Goal: Information Seeking & Learning: Learn about a topic

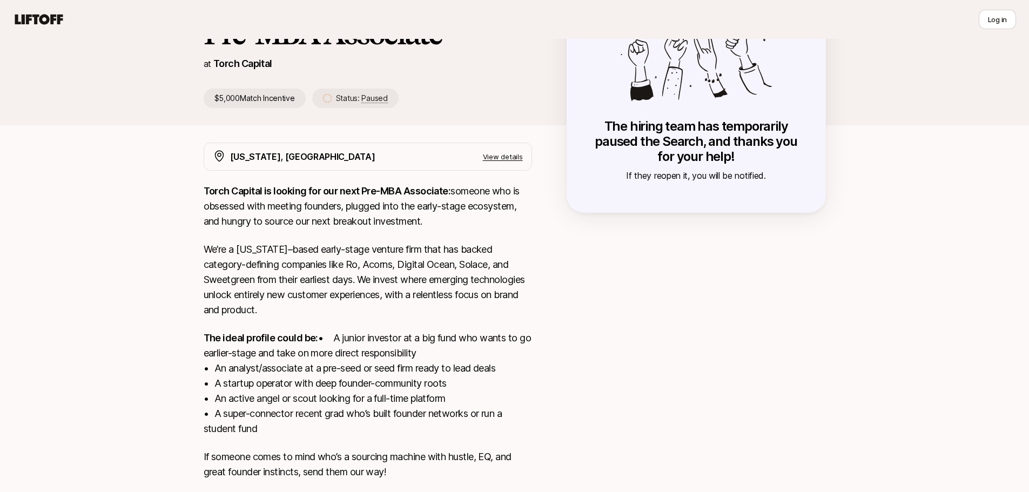
scroll to position [87, 0]
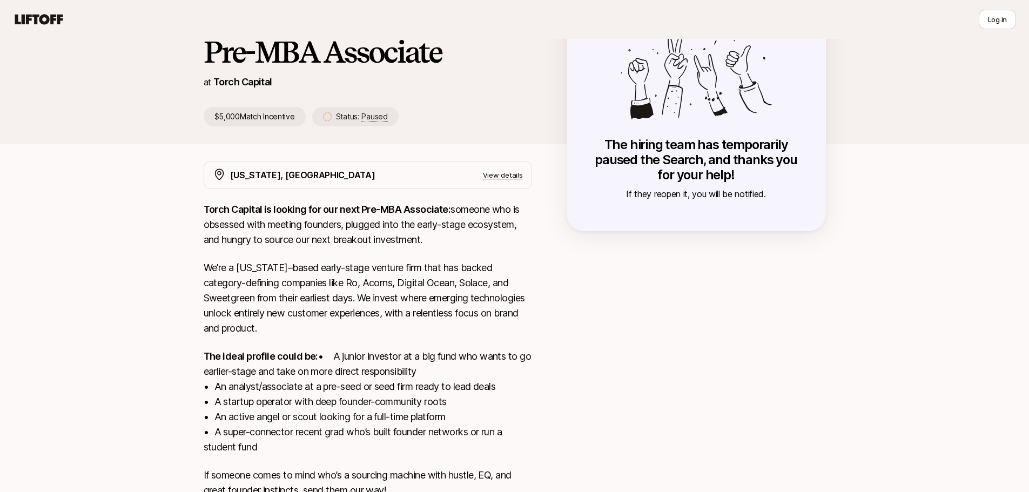
click at [260, 50] on h1 "Pre-MBA Associate" at bounding box center [368, 52] width 328 height 32
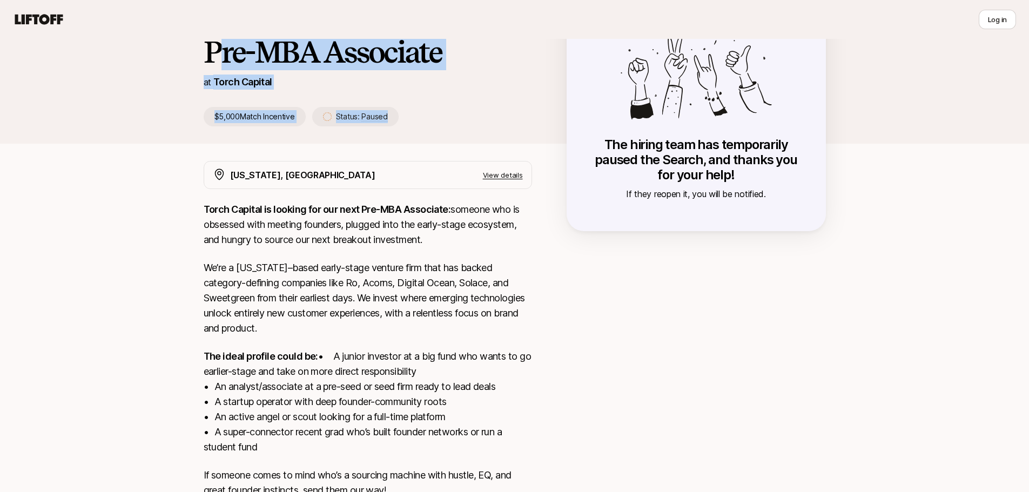
drag, startPoint x: 214, startPoint y: 49, endPoint x: 480, endPoint y: 113, distance: 273.2
click at [480, 113] on div "[PERSON_NAME] and [PERSON_NAME] are looking for Pre-MBA Associate at Torch Capi…" at bounding box center [385, 61] width 363 height 132
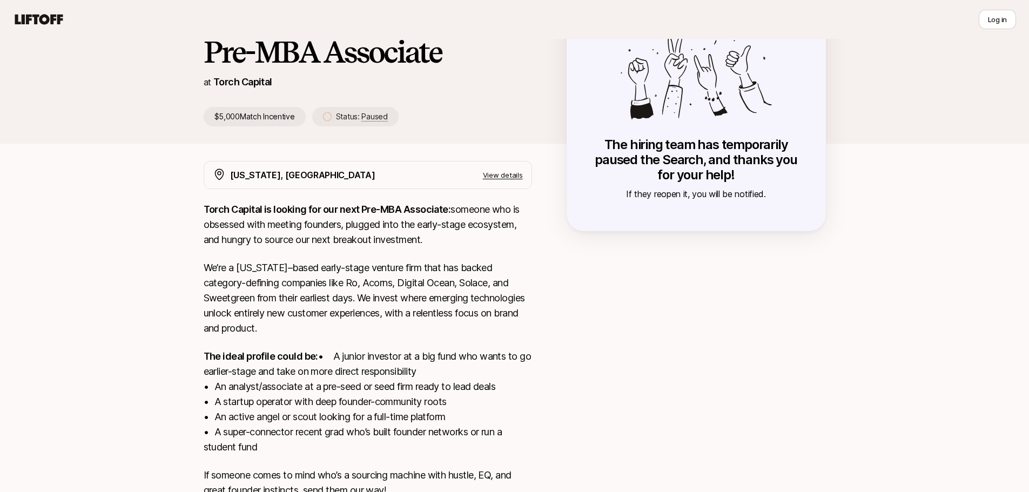
click at [733, 269] on div at bounding box center [695, 340] width 259 height 359
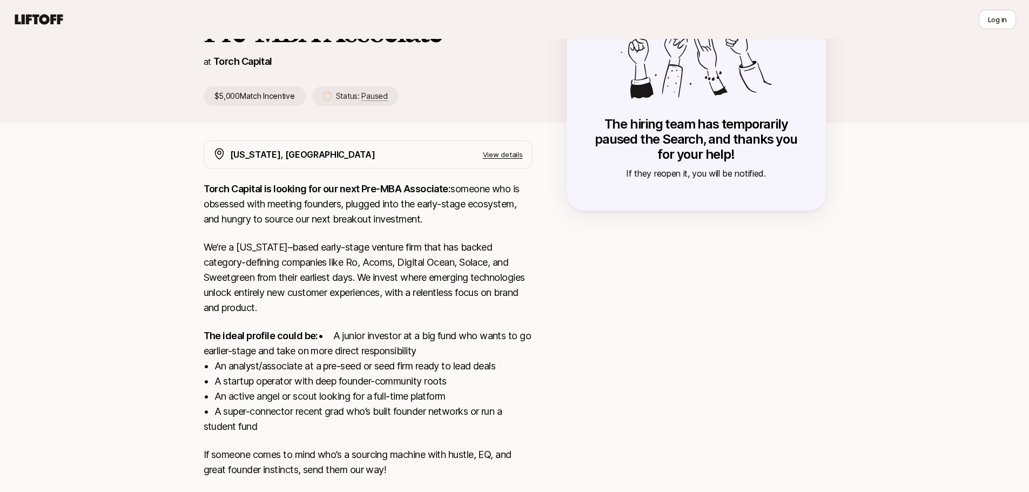
scroll to position [0, 0]
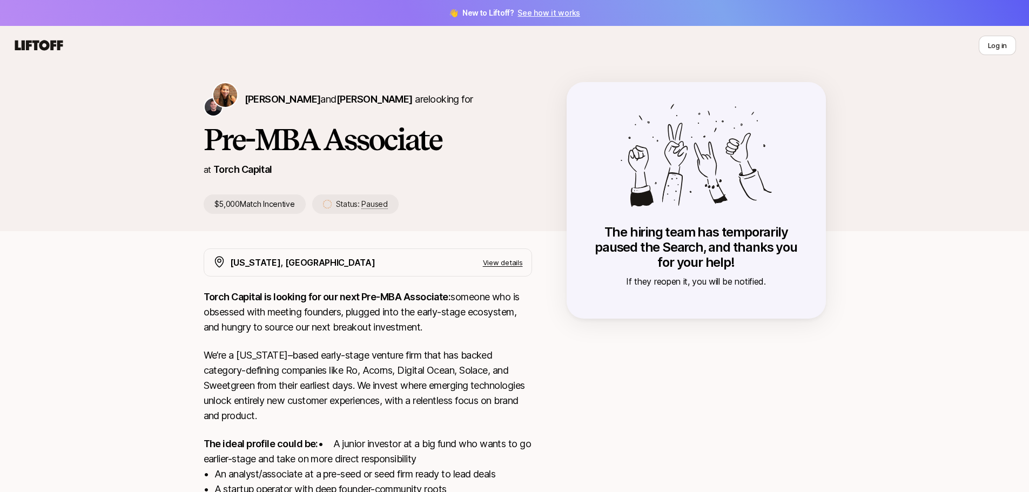
click at [31, 43] on icon at bounding box center [39, 45] width 48 height 10
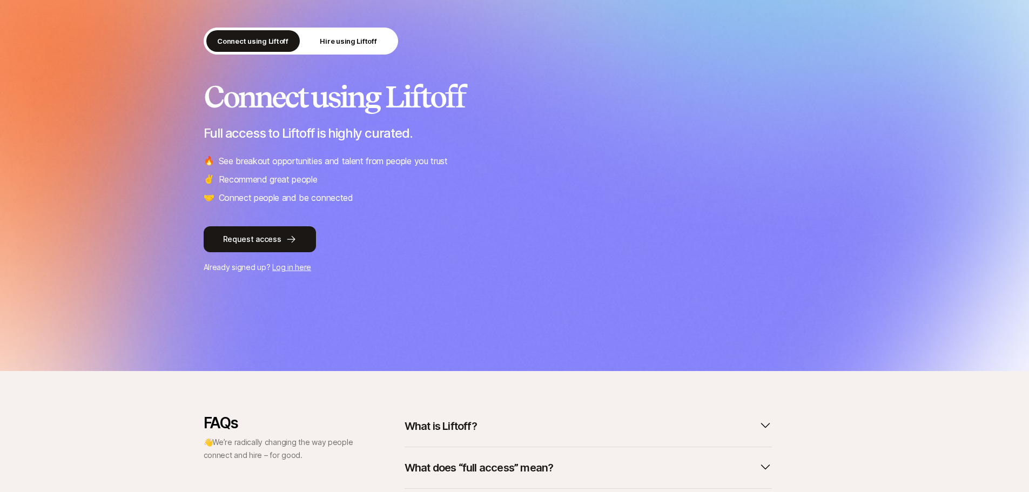
scroll to position [90, 0]
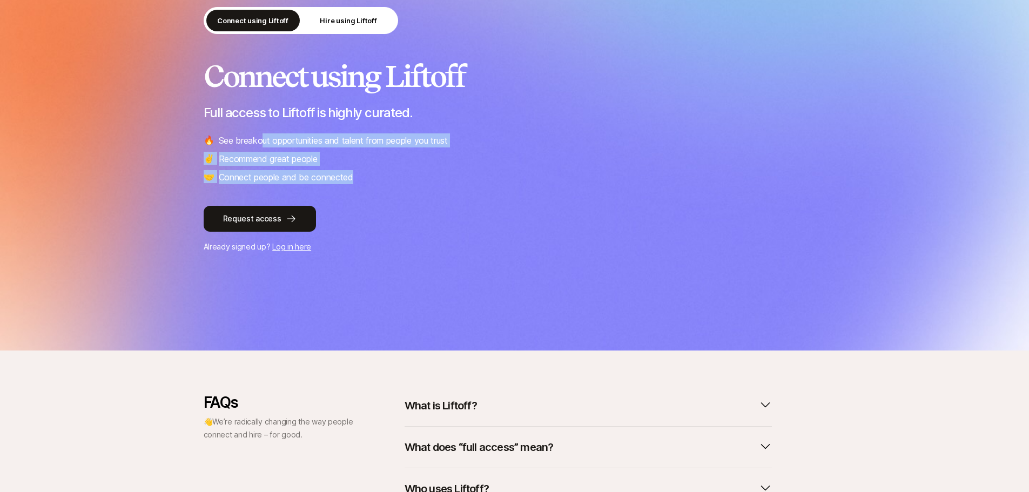
drag, startPoint x: 262, startPoint y: 131, endPoint x: 400, endPoint y: 186, distance: 148.3
click at [400, 186] on div "Connect using Liftoff Hire using Liftoff Connect using Liftoff Full access to L…" at bounding box center [515, 130] width 622 height 246
drag, startPoint x: 373, startPoint y: 136, endPoint x: 455, endPoint y: 197, distance: 102.3
click at [455, 197] on div "Connect using Liftoff Hire using Liftoff Connect using Liftoff Full access to L…" at bounding box center [515, 130] width 622 height 246
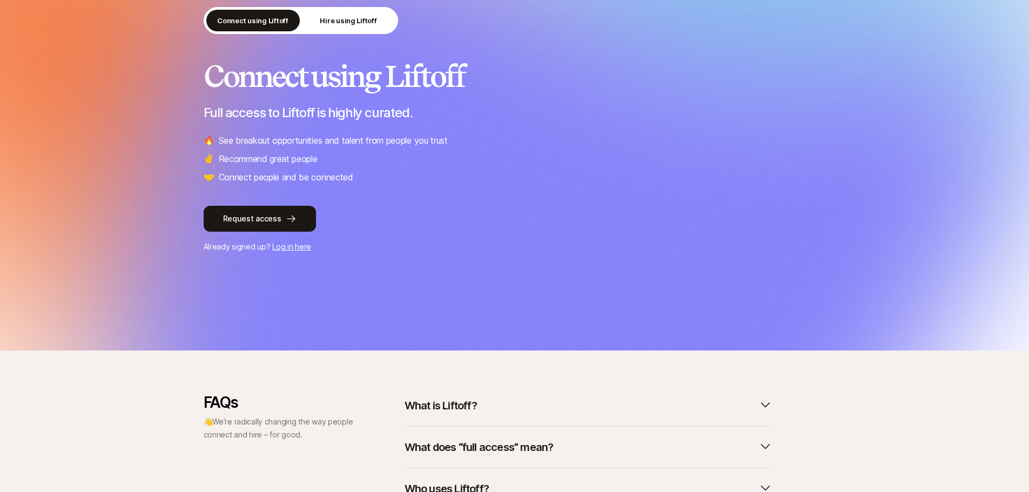
click at [455, 197] on div "Connect using Liftoff Hire using Liftoff Connect using Liftoff Full access to L…" at bounding box center [515, 130] width 622 height 246
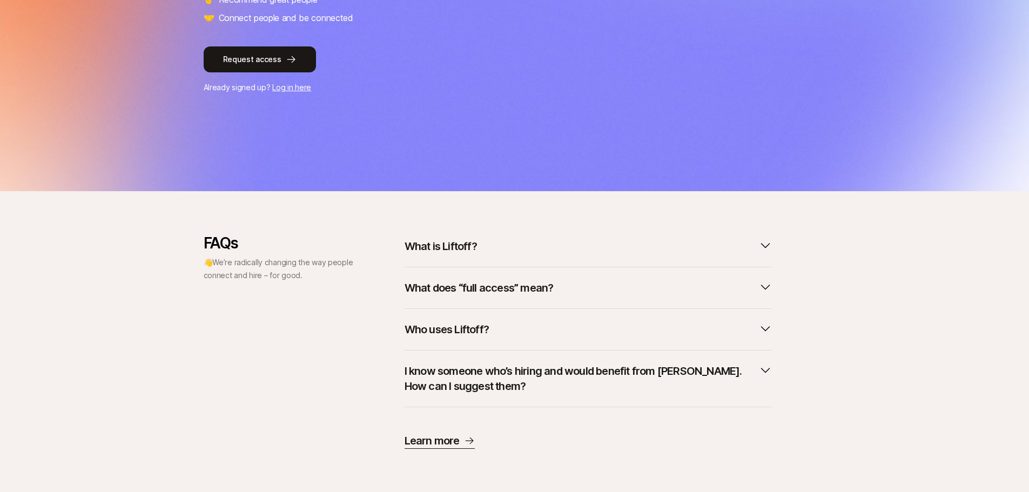
click at [474, 249] on p "What is Liftoff?" at bounding box center [440, 246] width 72 height 15
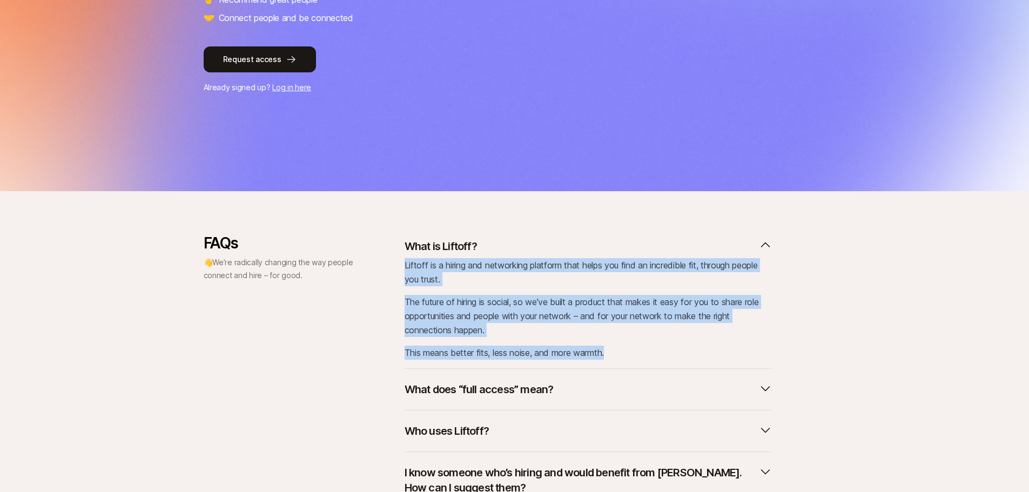
drag, startPoint x: 402, startPoint y: 260, endPoint x: 637, endPoint y: 350, distance: 251.1
click at [637, 350] on div "FAQs 👋 We’re radically changing the way people connect and hire – for good. Wha…" at bounding box center [515, 392] width 622 height 316
click at [653, 338] on div "Liftoff is a hiring and networking platform that helps you find an incredible f…" at bounding box center [587, 309] width 367 height 102
drag, startPoint x: 621, startPoint y: 333, endPoint x: 388, endPoint y: 265, distance: 243.2
click at [388, 265] on div "FAQs 👋 We’re radically changing the way people connect and hire – for good. Wha…" at bounding box center [515, 392] width 622 height 316
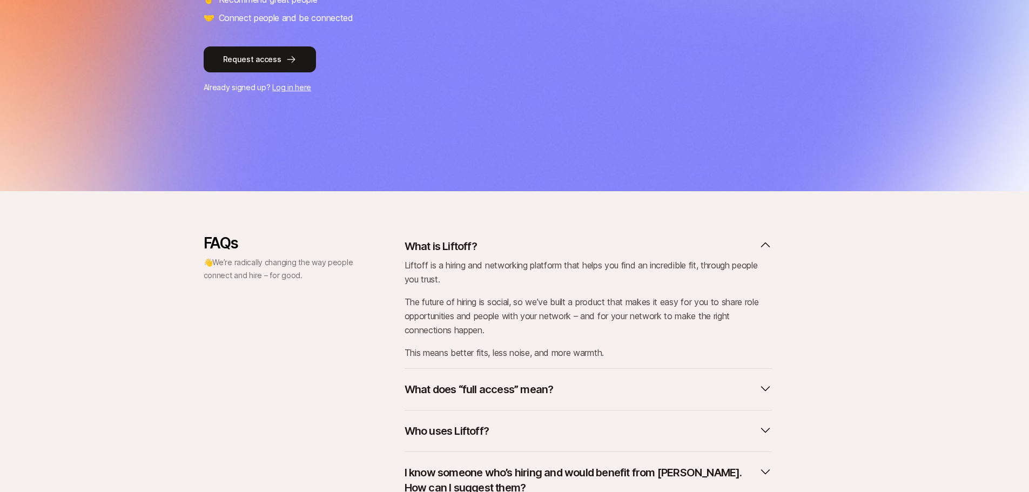
click at [590, 343] on div "Liftoff is a hiring and networking platform that helps you find an incredible f…" at bounding box center [587, 309] width 367 height 102
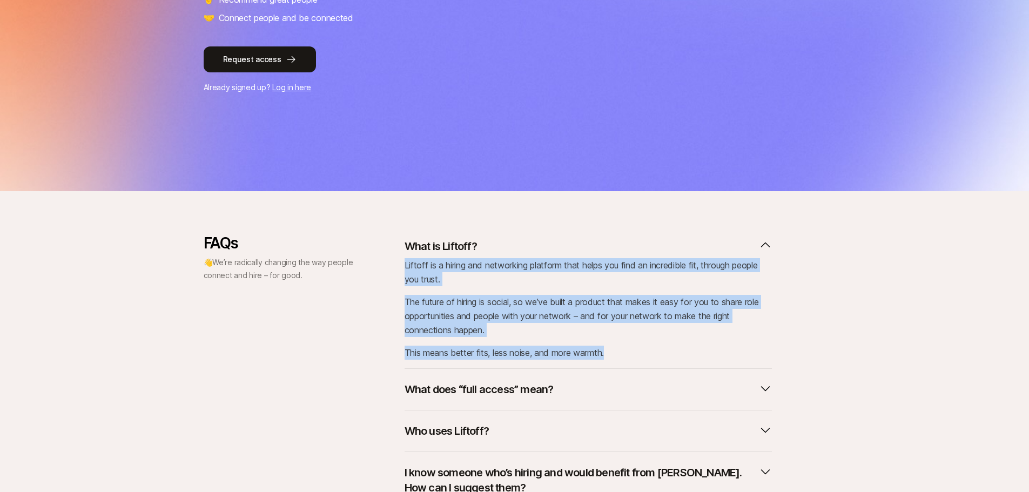
drag, startPoint x: 639, startPoint y: 355, endPoint x: 392, endPoint y: 262, distance: 264.7
click at [392, 262] on div "FAQs 👋 We’re radically changing the way people connect and hire – for good. Wha…" at bounding box center [515, 392] width 622 height 316
drag, startPoint x: 392, startPoint y: 262, endPoint x: 623, endPoint y: 359, distance: 251.0
click at [623, 359] on div "FAQs 👋 We’re radically changing the way people connect and hire – for good. Wha…" at bounding box center [515, 392] width 622 height 316
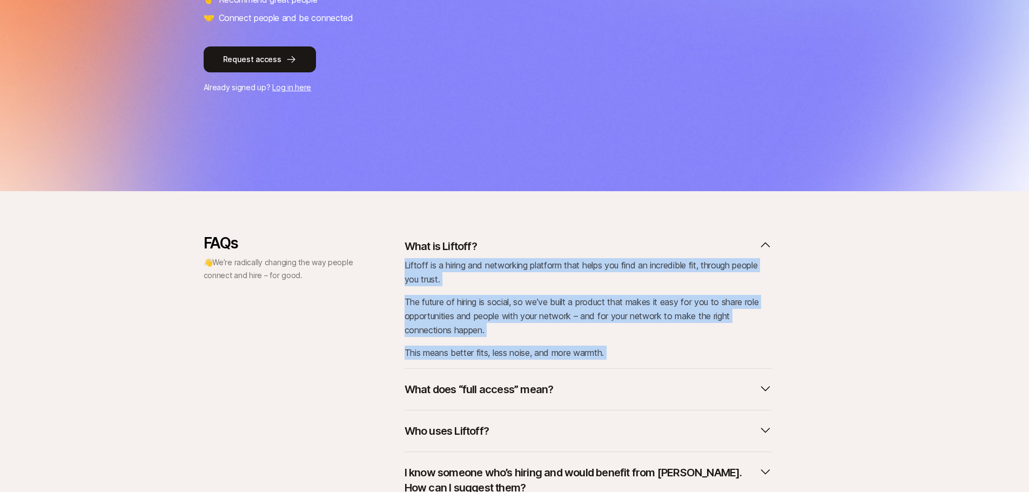
click at [623, 359] on p "This means better fits, less noise, and more warmth." at bounding box center [587, 353] width 367 height 14
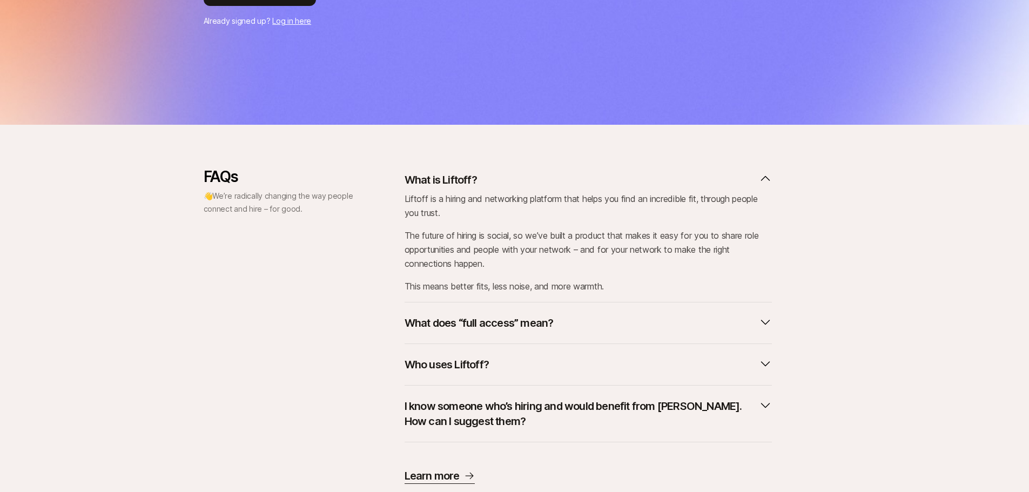
scroll to position [340, 0]
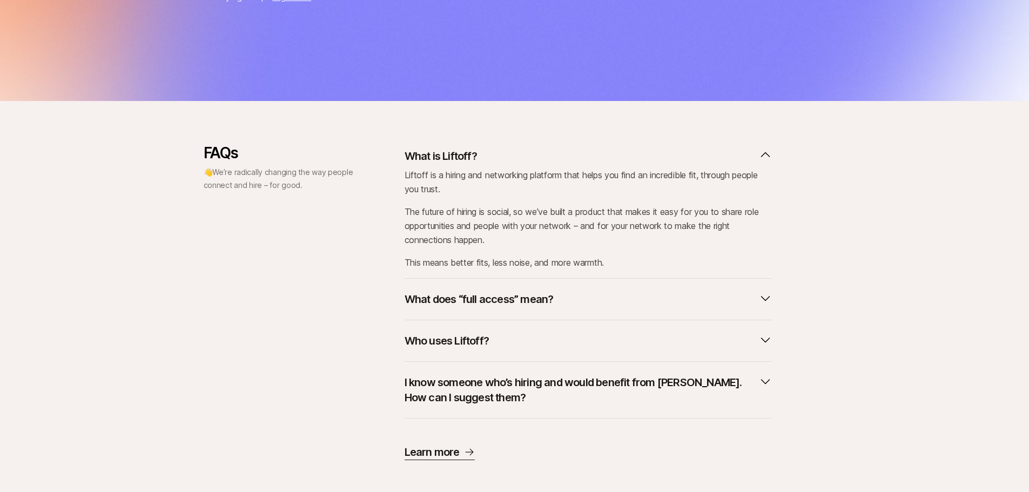
click at [637, 298] on button "What does “full access” mean?" at bounding box center [587, 299] width 367 height 24
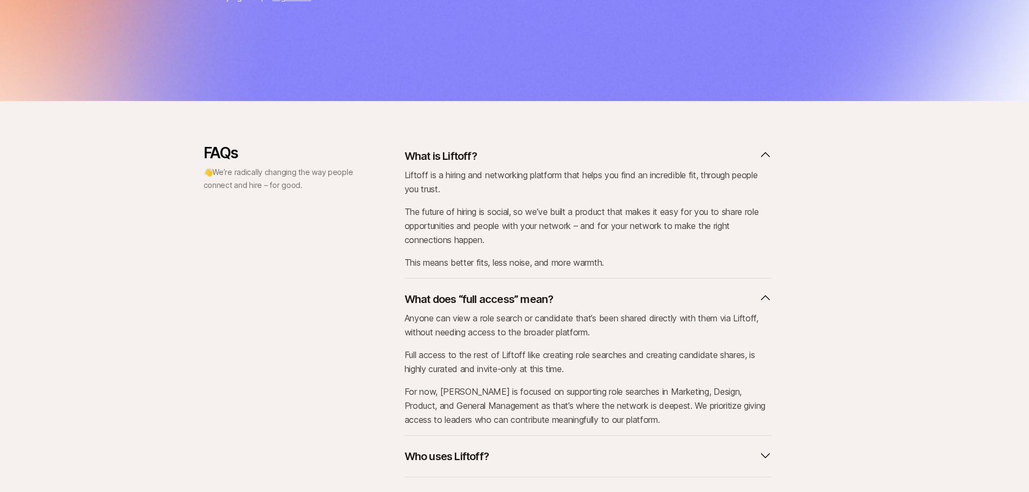
drag, startPoint x: 420, startPoint y: 306, endPoint x: 633, endPoint y: 375, distance: 224.1
click at [633, 375] on div "What does “full access” mean? Anyone can view a role search or candidate that’s…" at bounding box center [587, 357] width 367 height 157
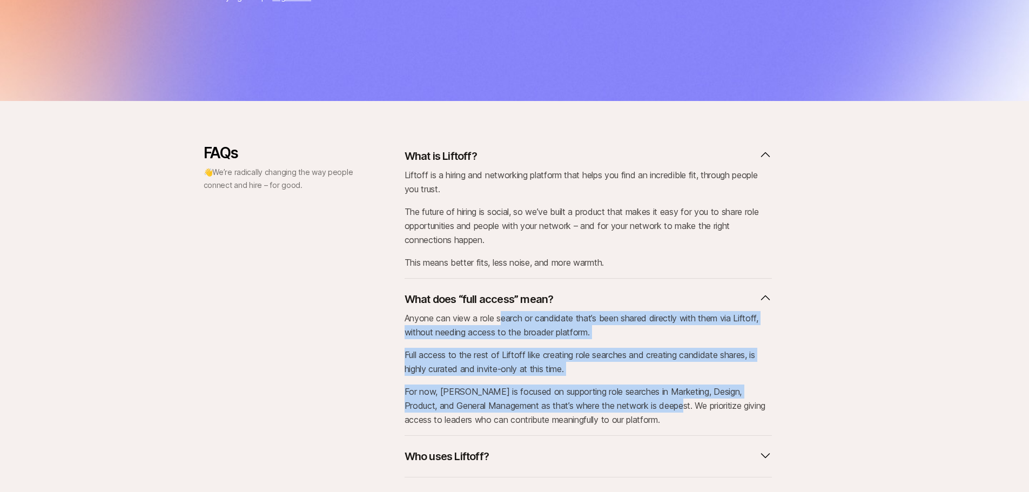
drag, startPoint x: 501, startPoint y: 315, endPoint x: 659, endPoint y: 405, distance: 181.7
click at [659, 405] on div "Anyone can view a role search or candidate that’s been shared directly with the…" at bounding box center [587, 369] width 367 height 116
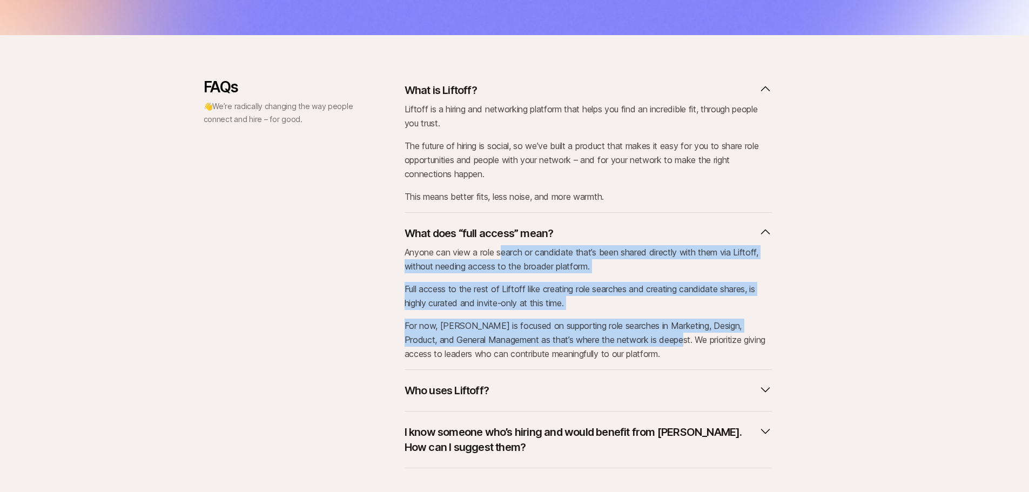
scroll to position [429, 0]
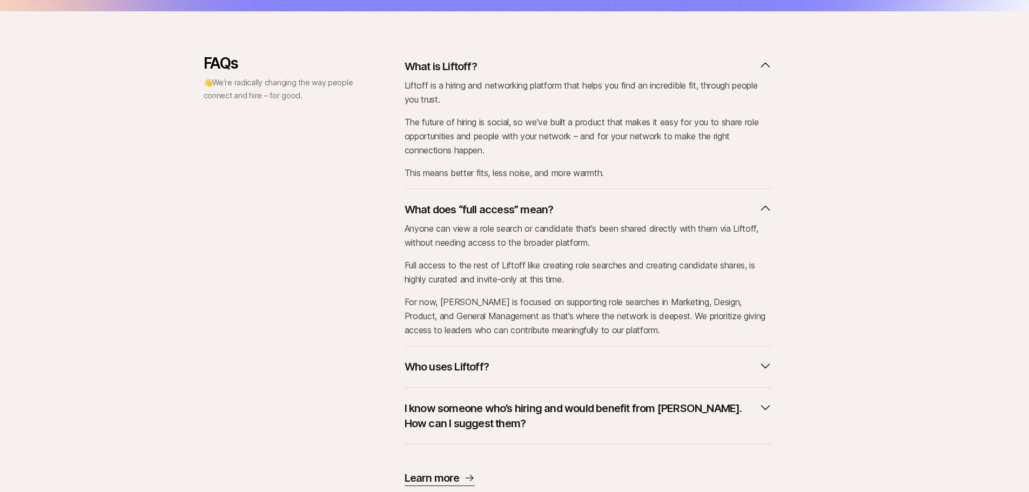
click at [898, 335] on div "FAQs 👋 We’re radically changing the way people connect and hire – for good. Wha…" at bounding box center [514, 270] width 1029 height 431
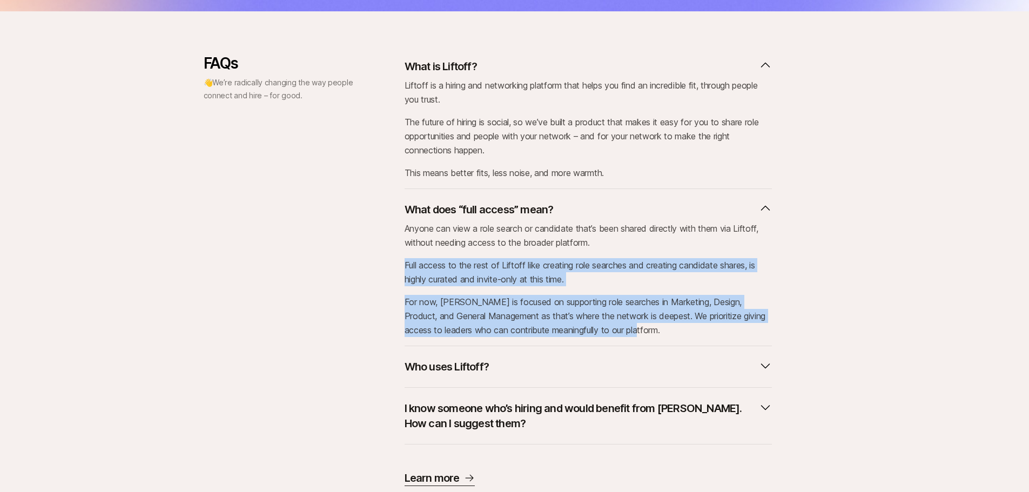
drag, startPoint x: 389, startPoint y: 259, endPoint x: 650, endPoint y: 333, distance: 271.1
click at [652, 334] on div "FAQs 👋 We’re radically changing the way people connect and hire – for good. Wha…" at bounding box center [515, 270] width 622 height 431
click at [888, 292] on div "FAQs 👋 We’re radically changing the way people connect and hire – for good. Wha…" at bounding box center [514, 270] width 1029 height 431
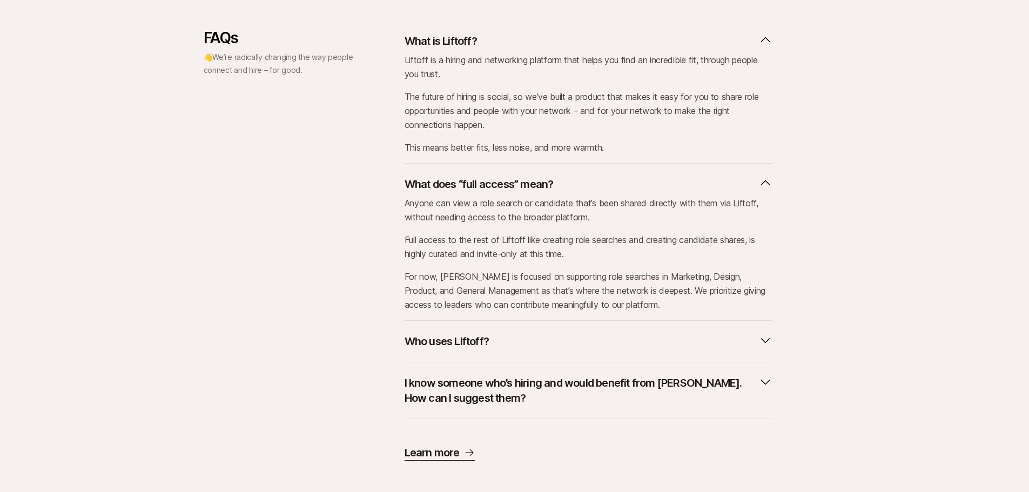
scroll to position [467, 0]
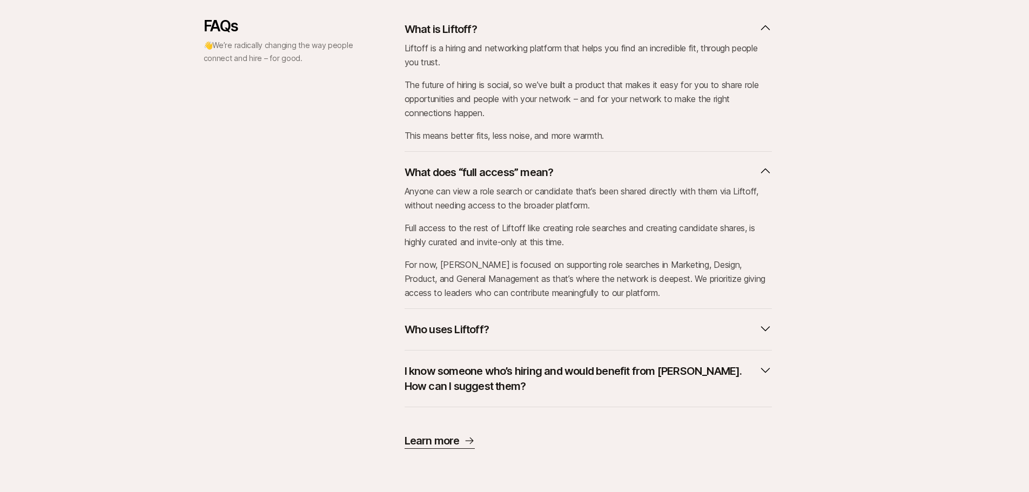
click at [740, 339] on button "Who uses Liftoff?" at bounding box center [587, 330] width 367 height 24
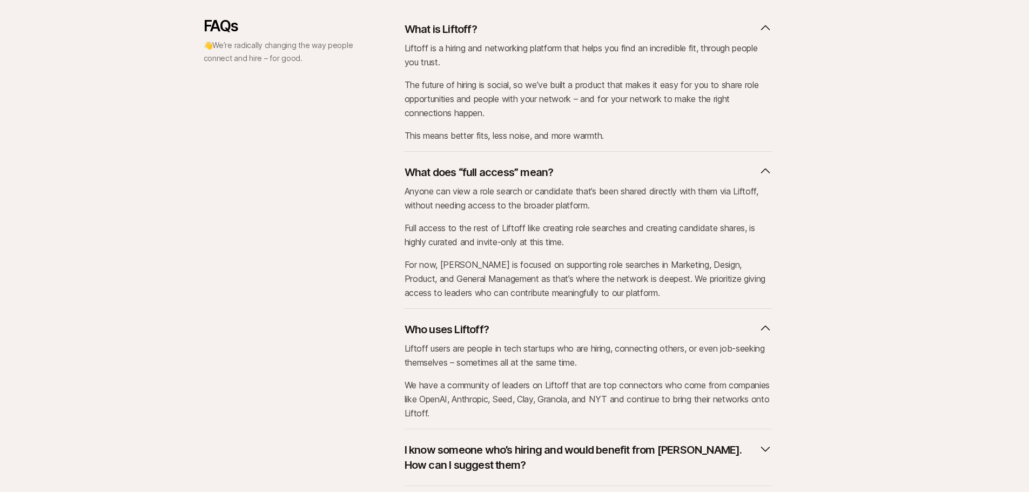
drag, startPoint x: 620, startPoint y: 333, endPoint x: 693, endPoint y: 380, distance: 86.0
click at [696, 379] on div "Who uses Liftoff? Liftoff users are people in tech startups who are hiring, con…" at bounding box center [587, 369] width 367 height 120
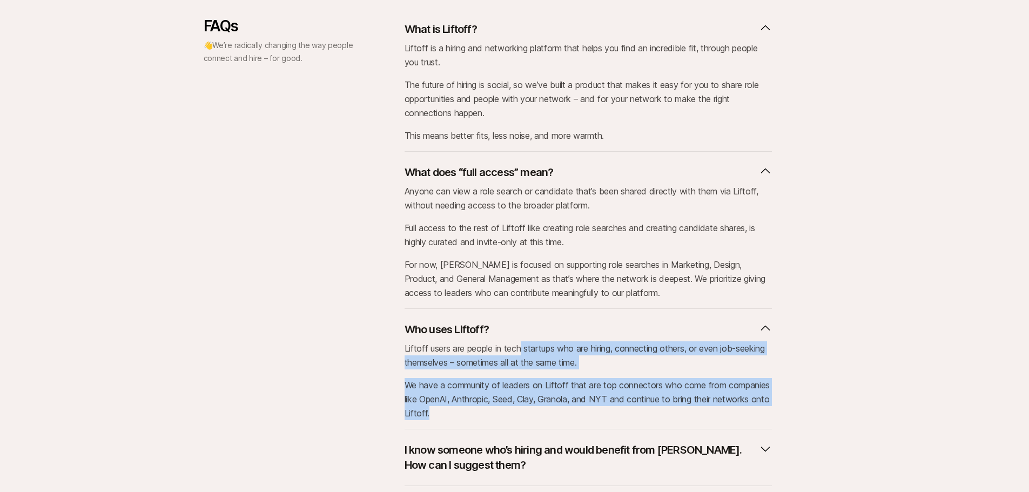
drag, startPoint x: 522, startPoint y: 350, endPoint x: 661, endPoint y: 407, distance: 150.1
click at [661, 407] on div "Liftoff users are people in tech startups who are hiring, connecting others, or…" at bounding box center [587, 380] width 367 height 79
click at [663, 407] on p "We have a community of leaders on Liftoff that are top connectors who come from…" at bounding box center [587, 399] width 367 height 42
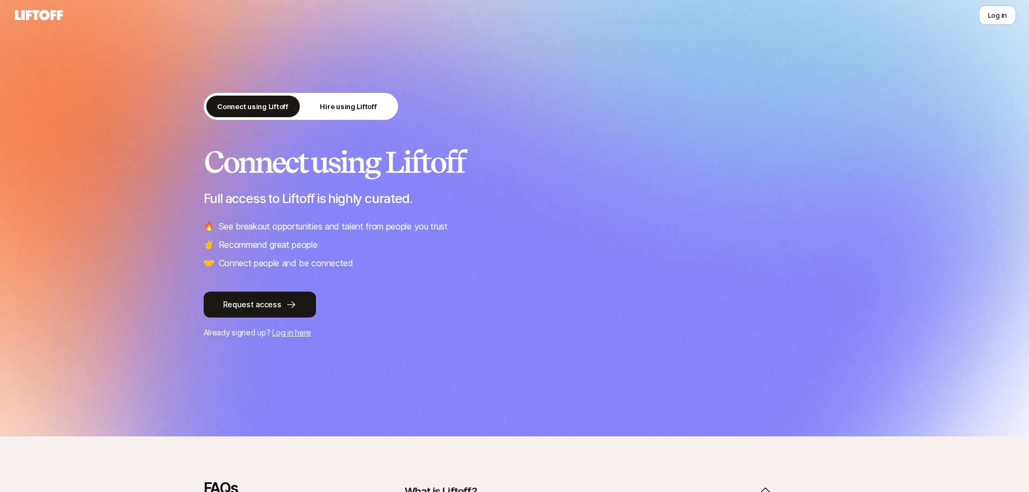
scroll to position [0, 0]
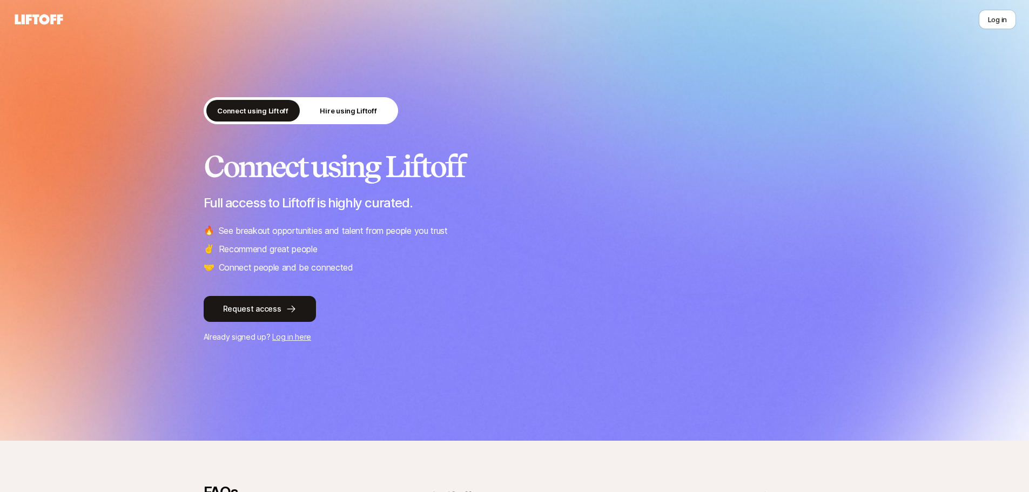
click at [543, 230] on li "🔥 See breakout opportunities and talent from people you trust" at bounding box center [515, 231] width 622 height 14
